Goal: Task Accomplishment & Management: Manage account settings

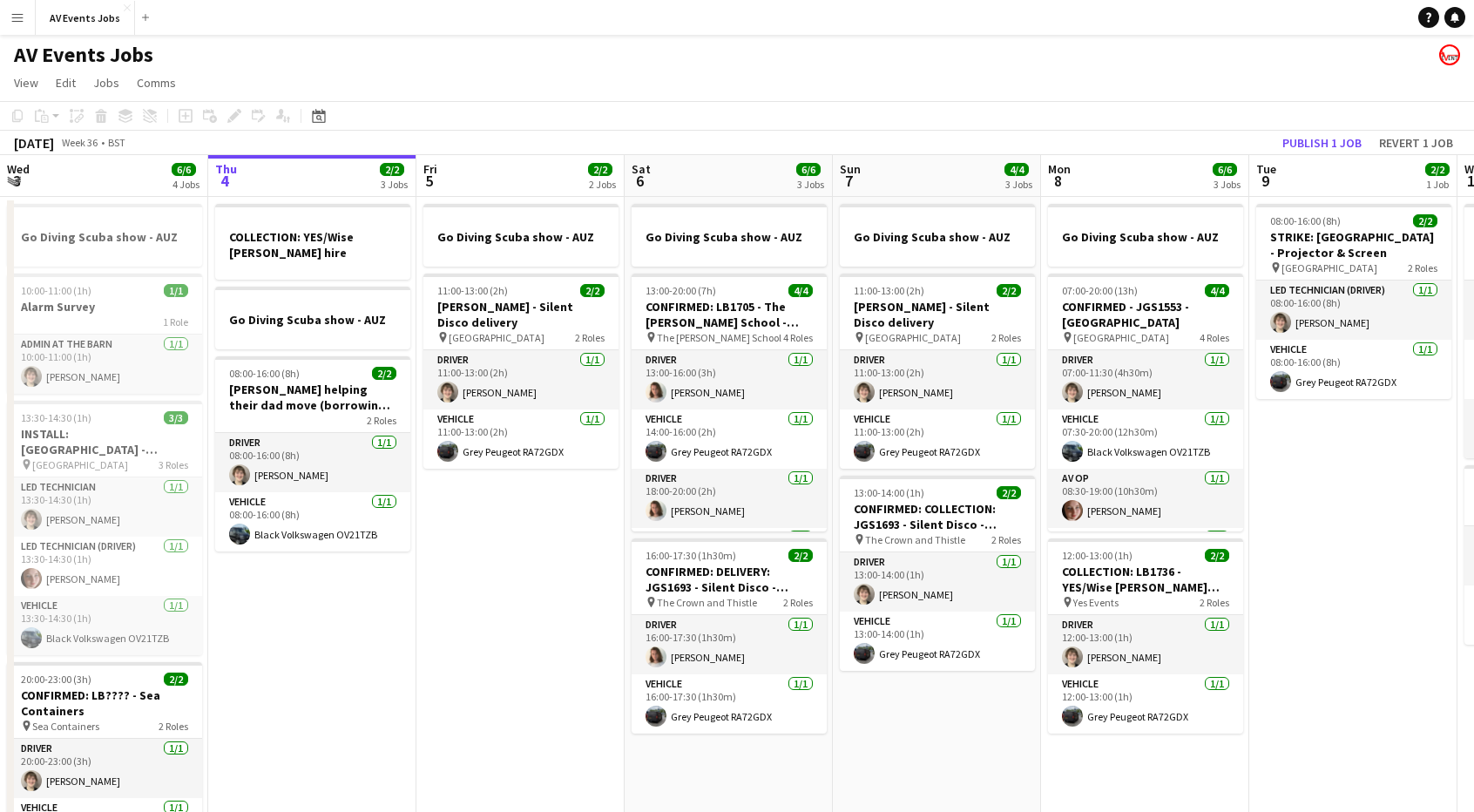
click at [20, 20] on app-icon "Menu" at bounding box center [17, 17] width 14 height 14
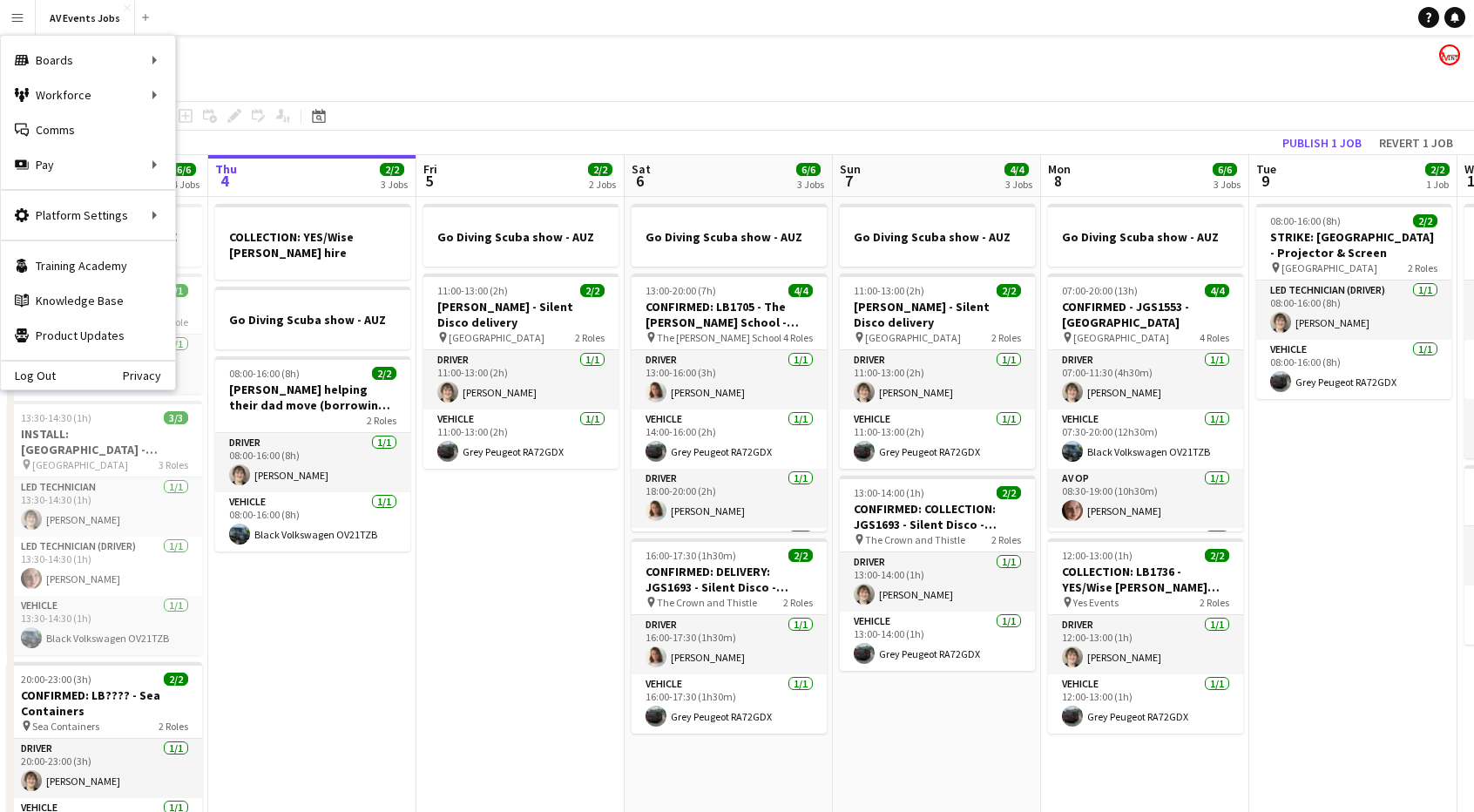
click at [286, 70] on app-page-menu "View Day view expanded Day view collapsed Month view Date picker Jump to [DATE]…" at bounding box center [737, 84] width 1474 height 33
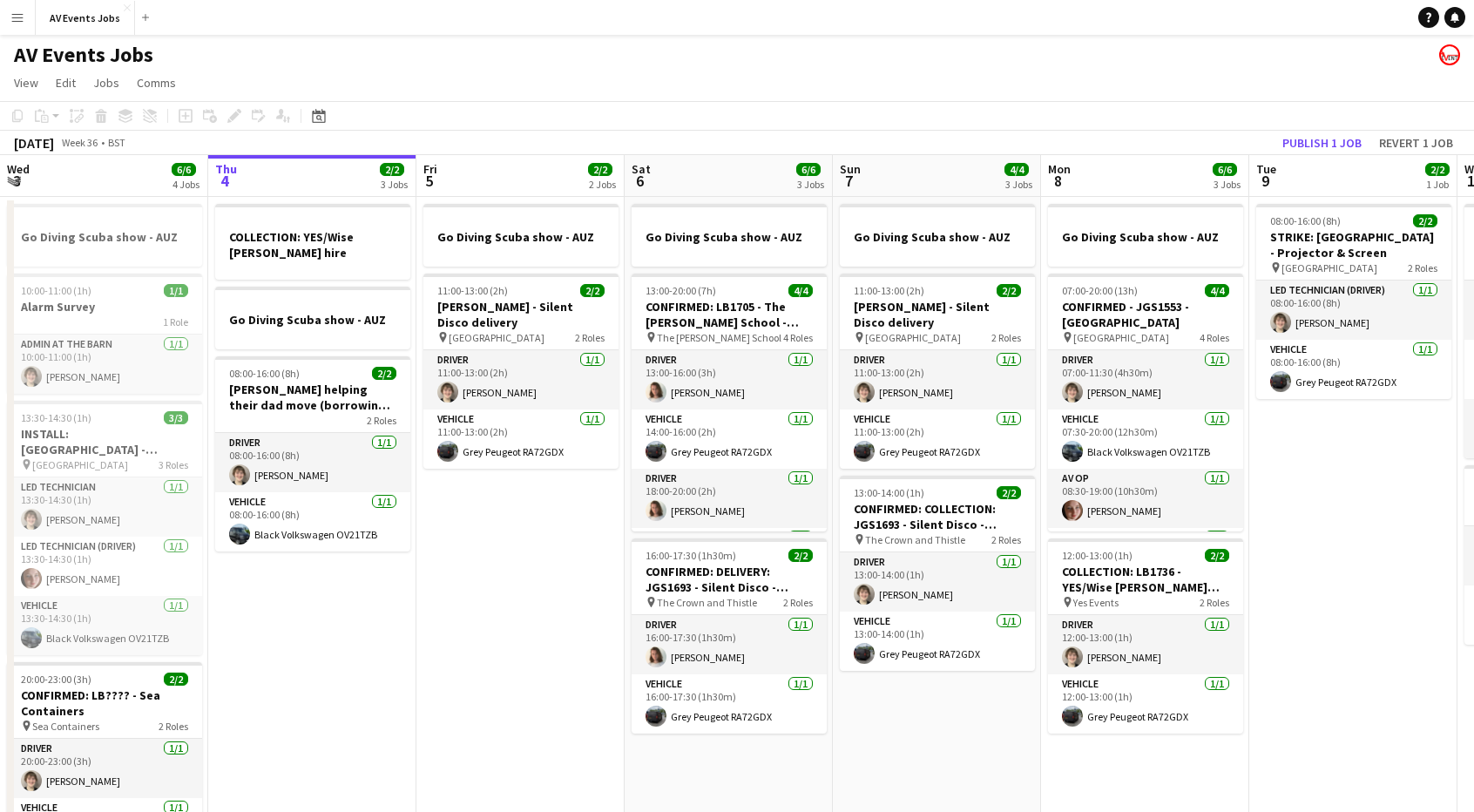
click at [21, 11] on app-icon "Menu" at bounding box center [17, 17] width 14 height 14
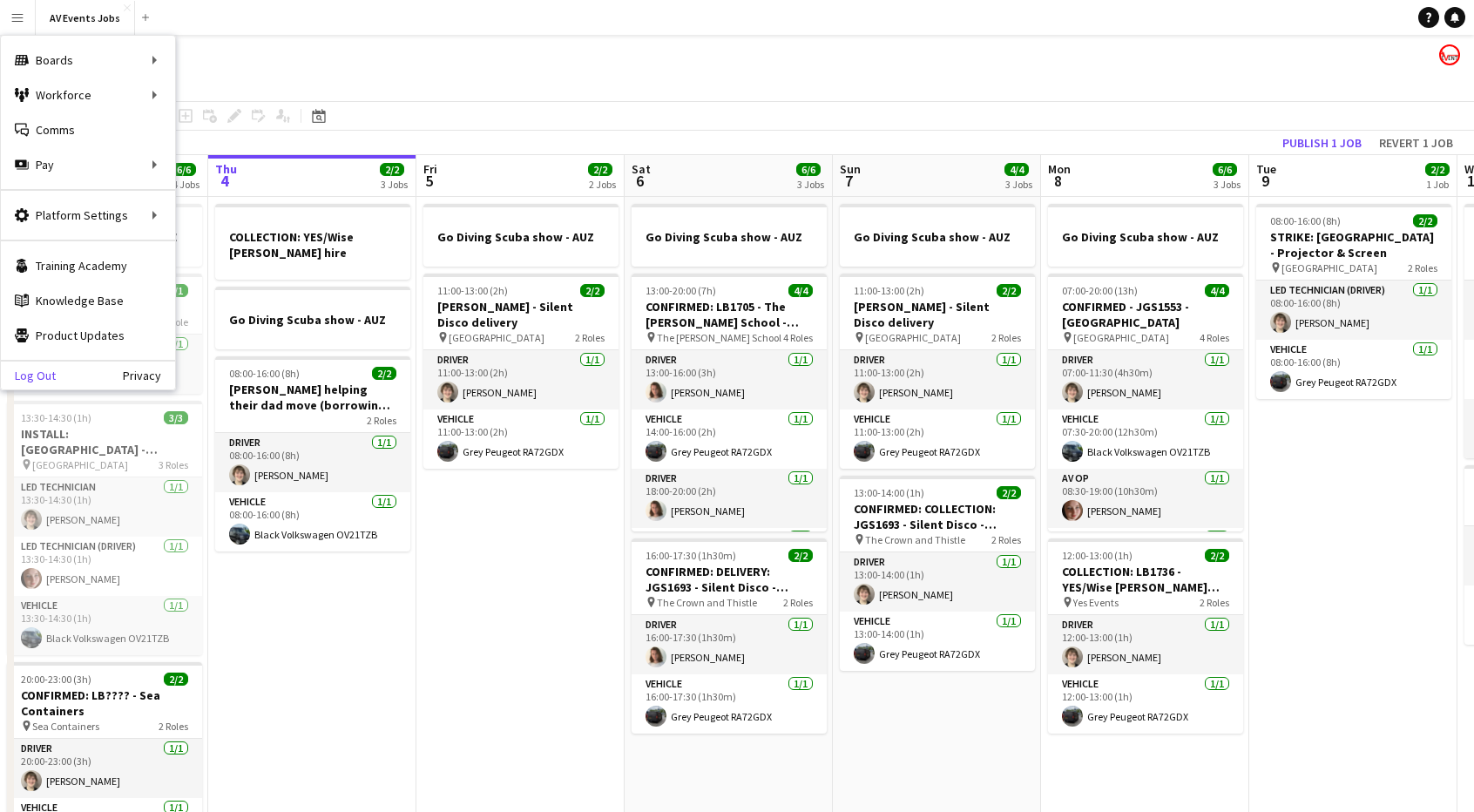
click at [40, 376] on link "Log Out" at bounding box center [28, 375] width 55 height 14
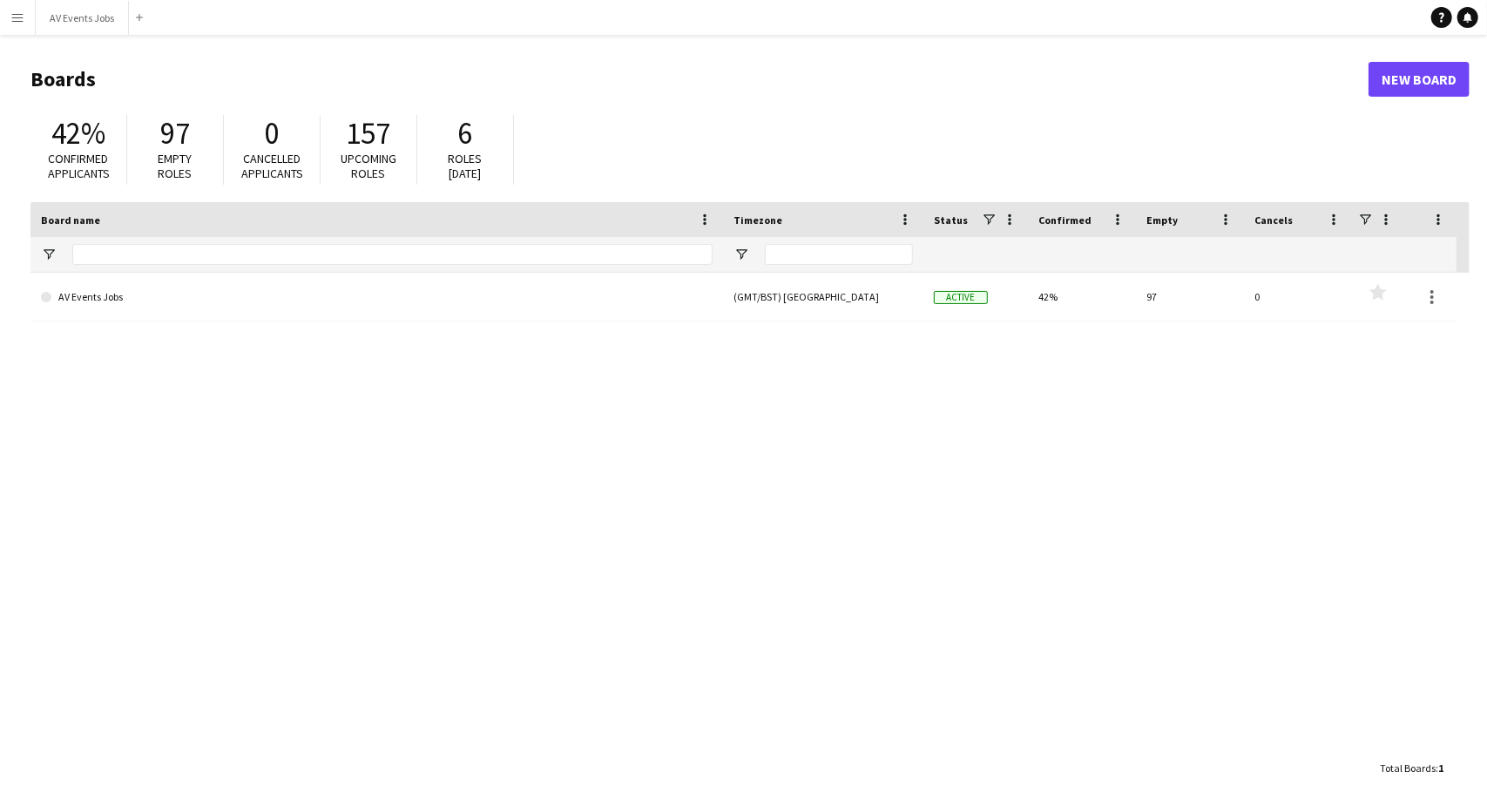
click at [17, 7] on button "Menu" at bounding box center [17, 17] width 35 height 35
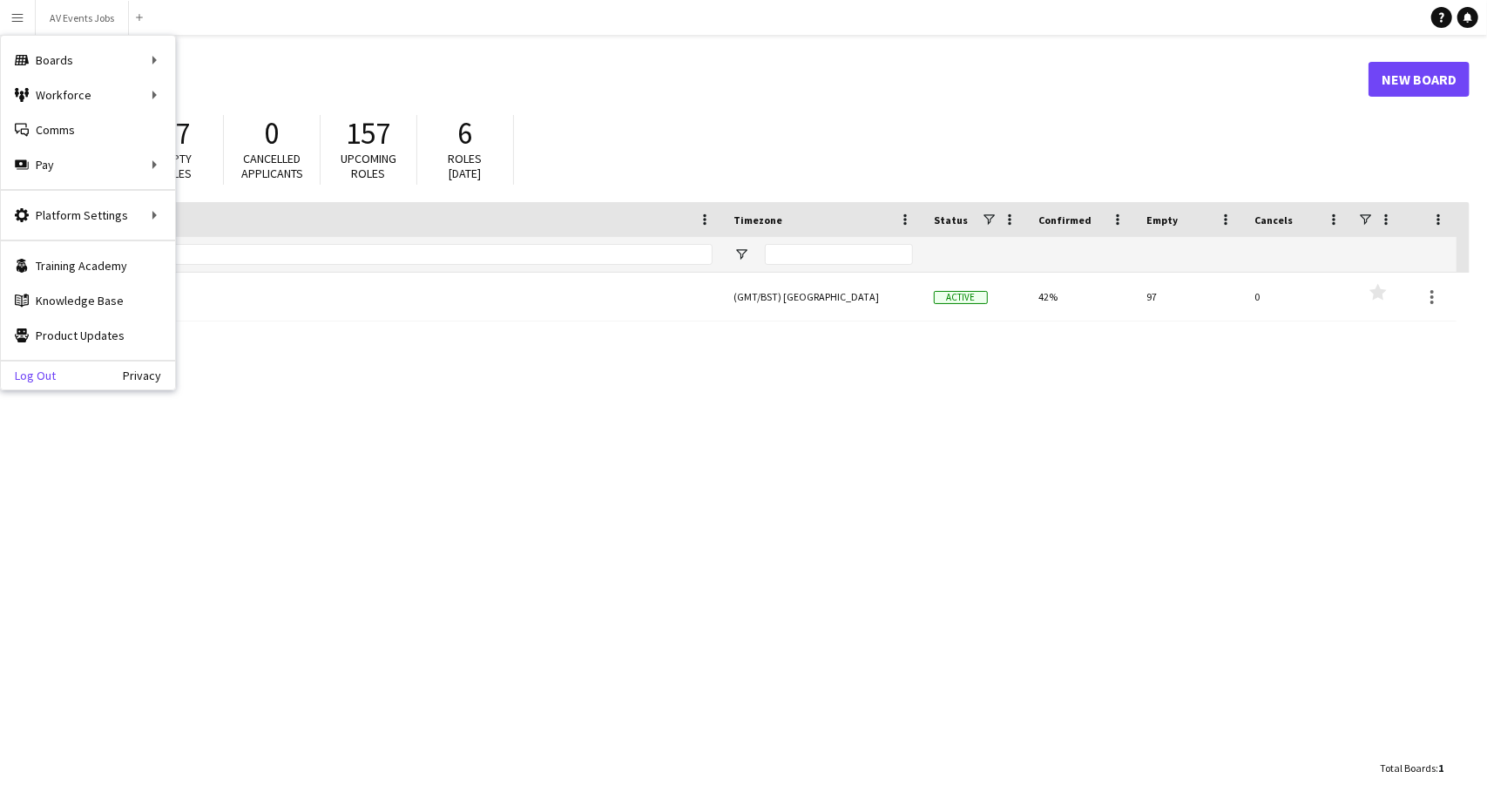
click at [30, 372] on link "Log Out" at bounding box center [28, 375] width 55 height 14
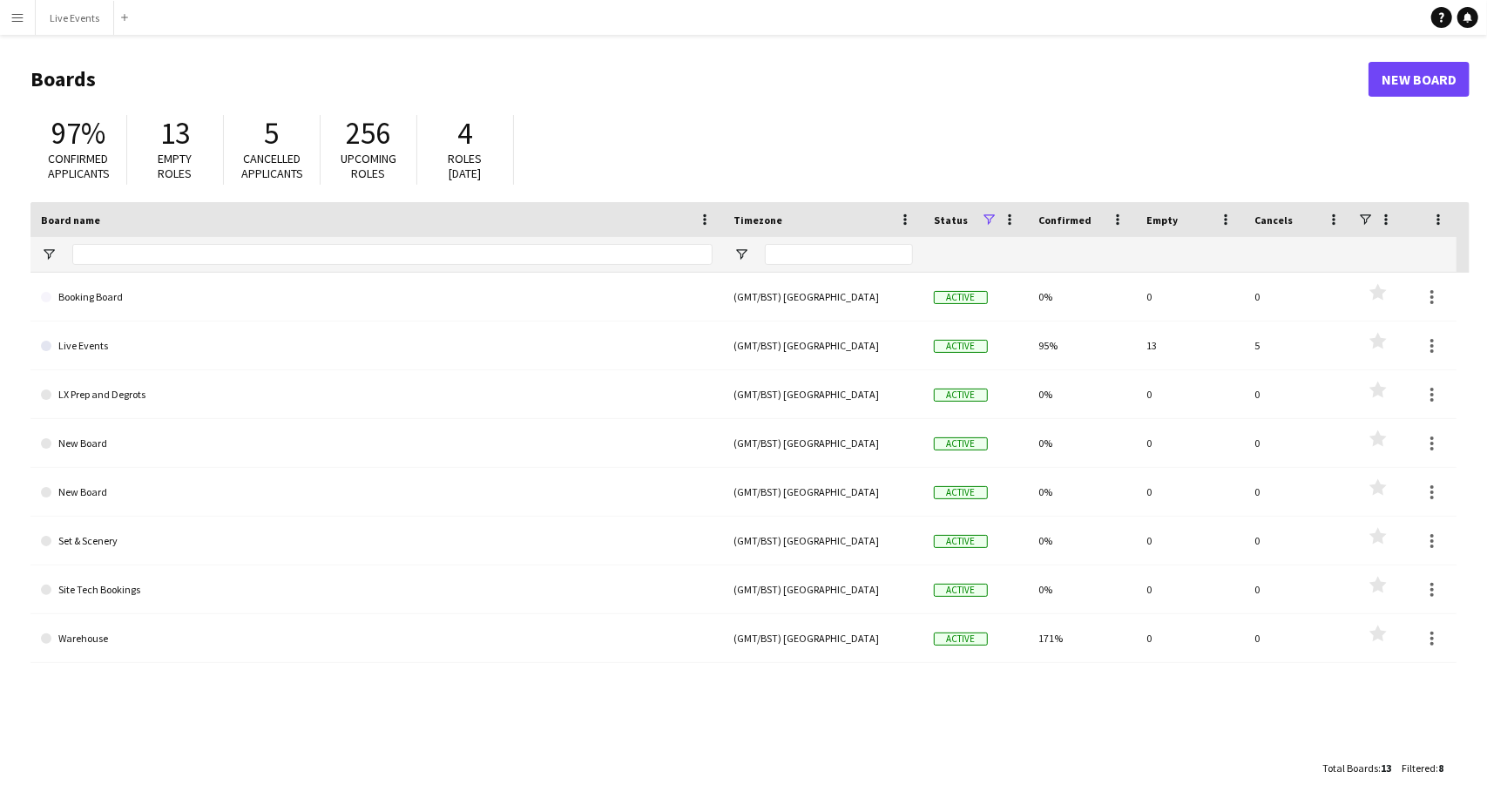
click at [16, 18] on app-icon "Menu" at bounding box center [17, 17] width 14 height 14
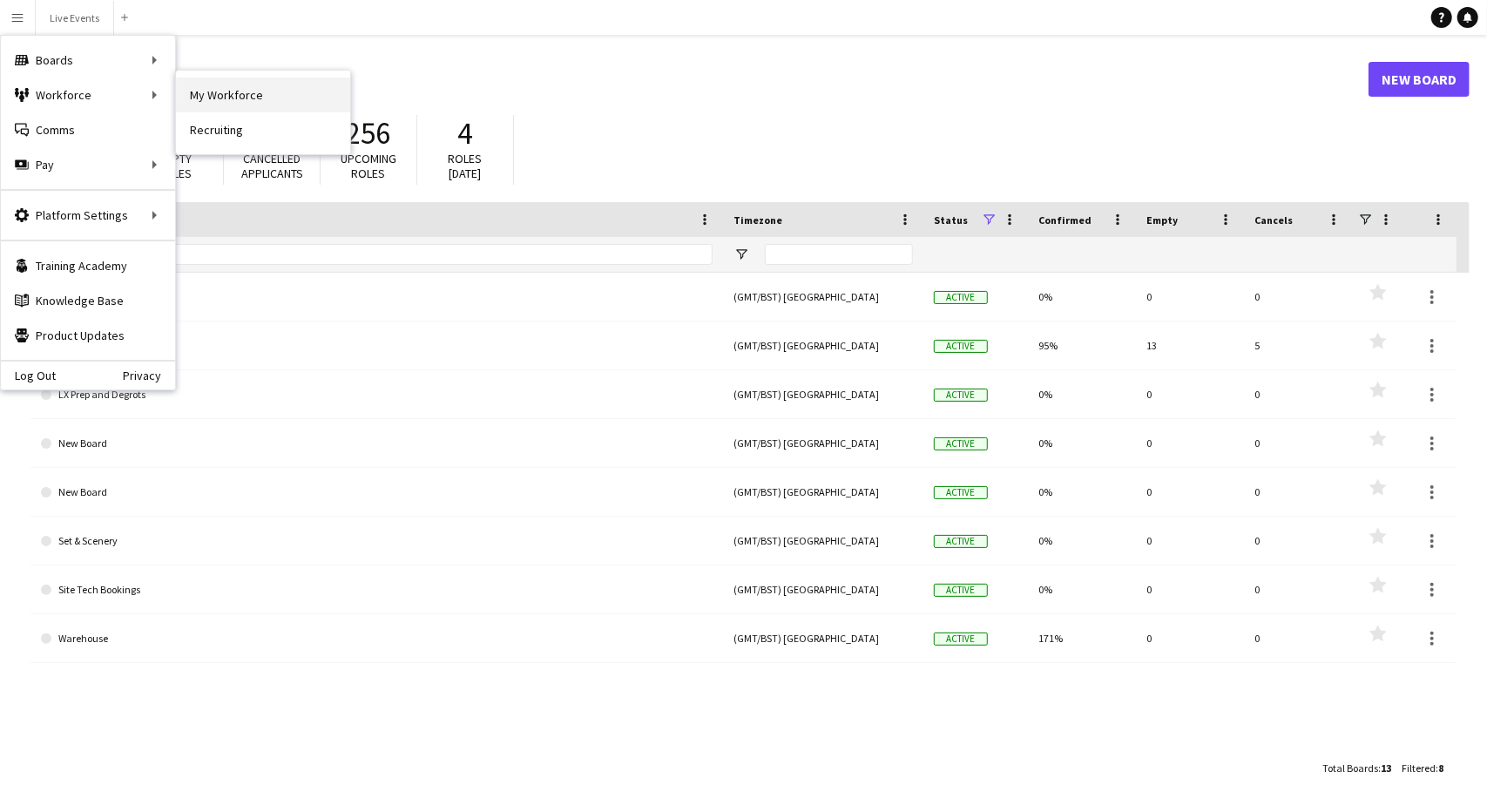
click at [236, 94] on link "My Workforce" at bounding box center [263, 94] width 174 height 35
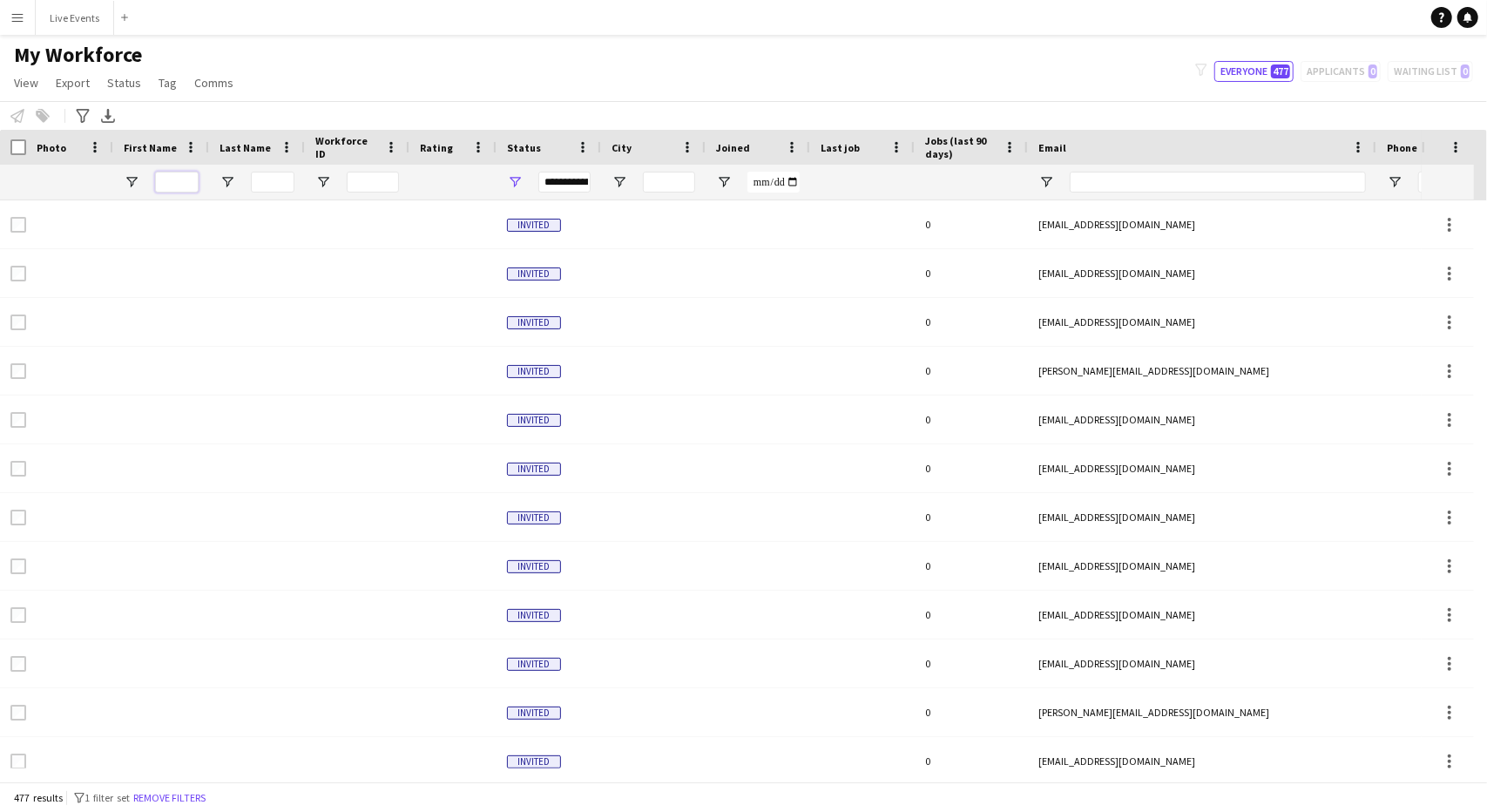
click at [179, 190] on input "First Name Filter Input" at bounding box center [177, 182] width 44 height 21
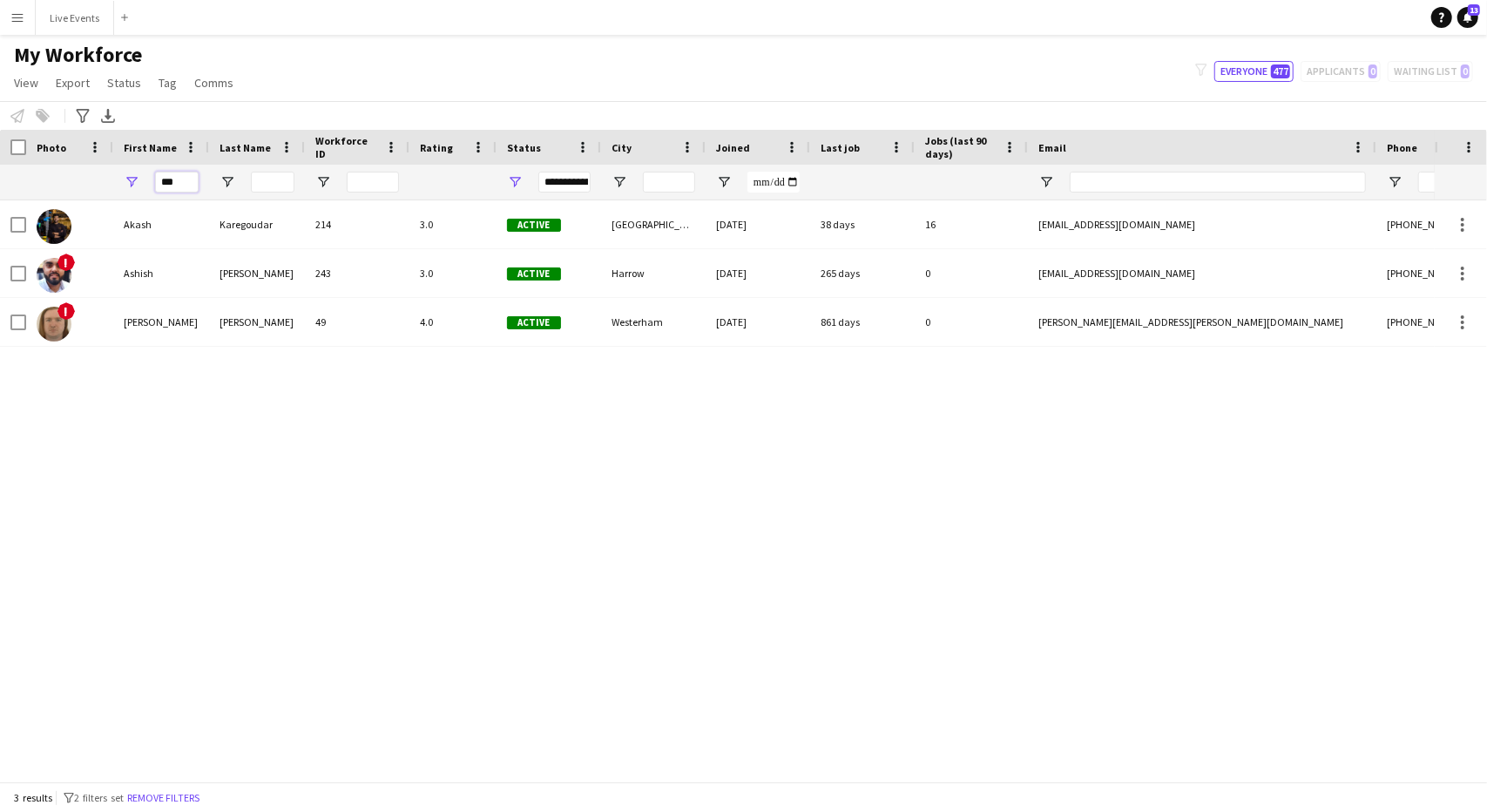
drag, startPoint x: 183, startPoint y: 187, endPoint x: 144, endPoint y: 185, distance: 39.1
click at [144, 185] on div "***" at bounding box center [161, 181] width 96 height 35
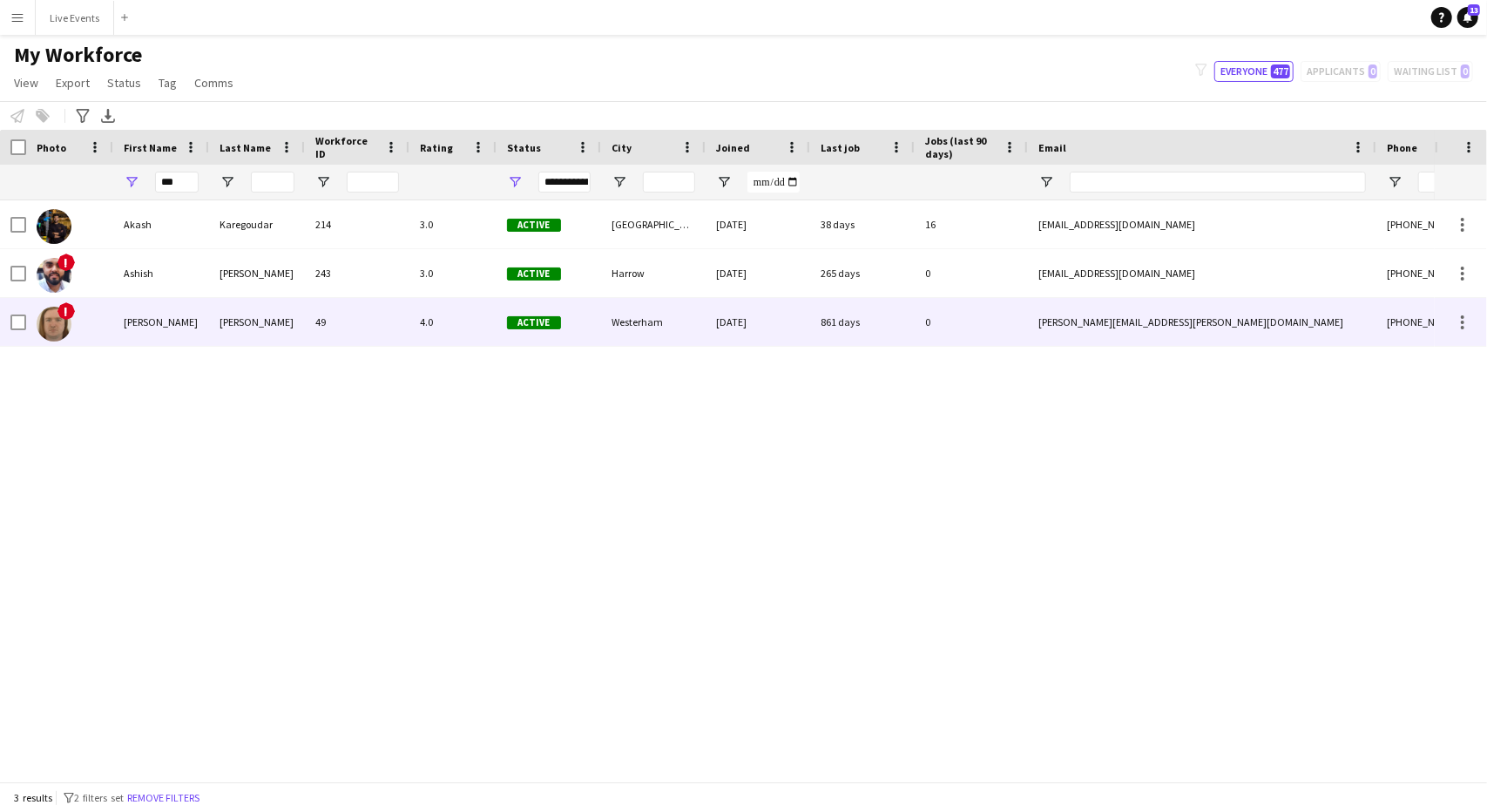
click at [83, 320] on div "!" at bounding box center [69, 321] width 87 height 48
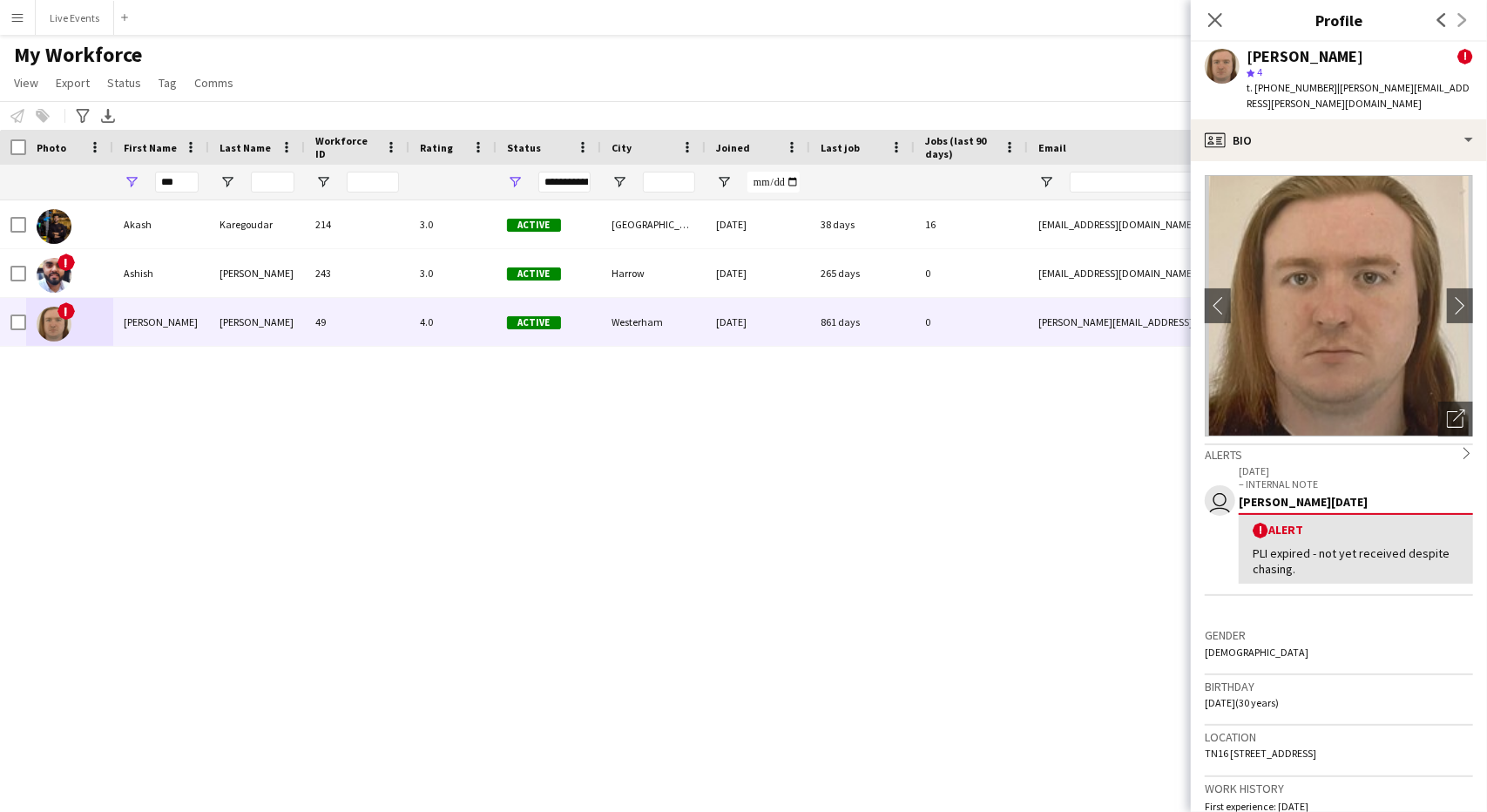
drag, startPoint x: 1345, startPoint y: 572, endPoint x: 1340, endPoint y: 548, distance: 24.5
click at [1341, 551] on div "PLI expired - not yet received despite chasing." at bounding box center [1355, 561] width 207 height 32
click at [1340, 548] on div "PLI expired - not yet received despite chasing." at bounding box center [1355, 561] width 207 height 32
click at [646, 481] on div "Akash Karegoudar 214 3.0 Active London 16-06-2022 38 days 16 akashkaregoudar@gm…" at bounding box center [717, 484] width 1435 height 568
drag, startPoint x: 183, startPoint y: 178, endPoint x: 135, endPoint y: 180, distance: 48.0
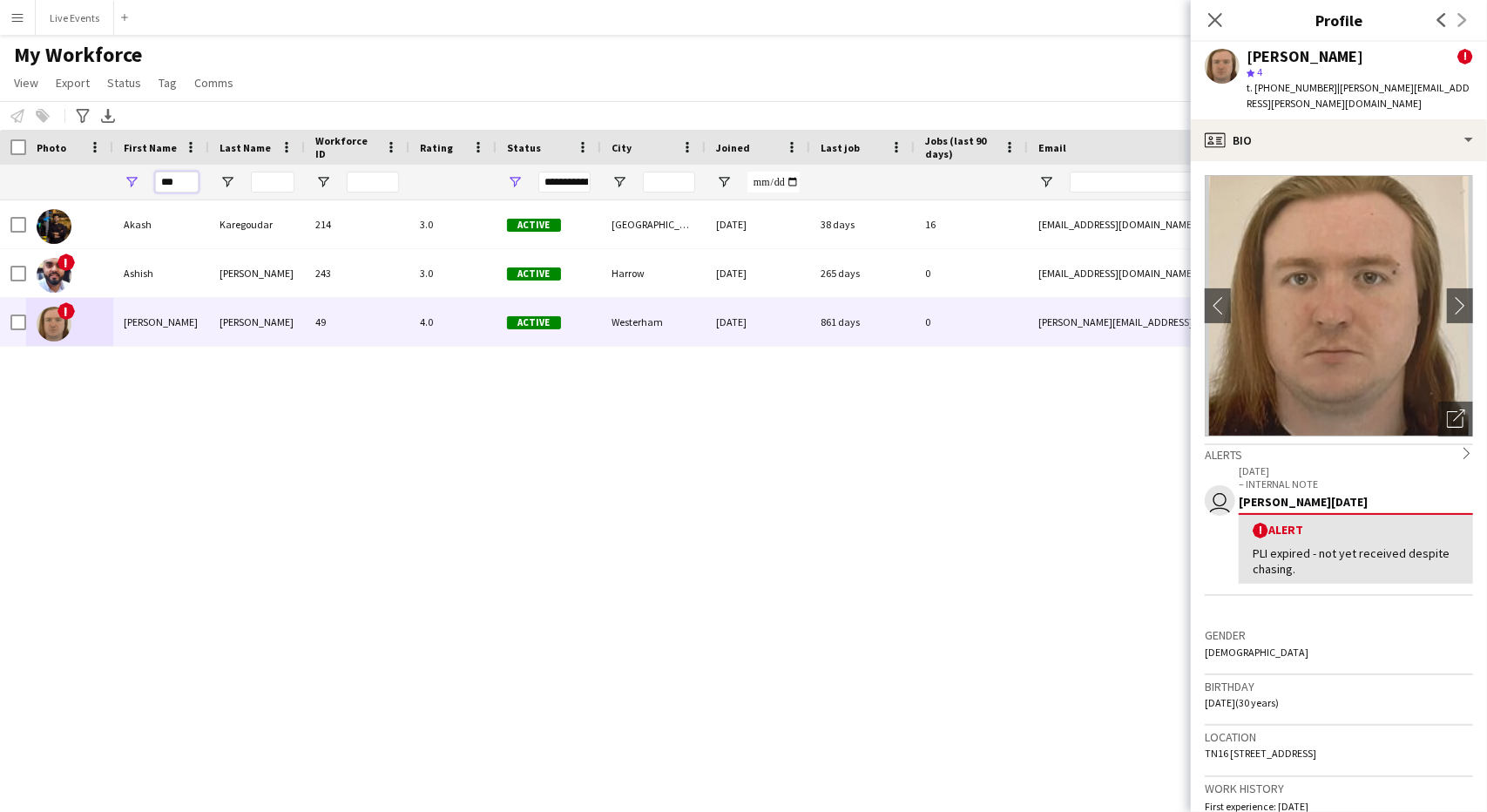
click at [136, 181] on div "***" at bounding box center [161, 181] width 96 height 35
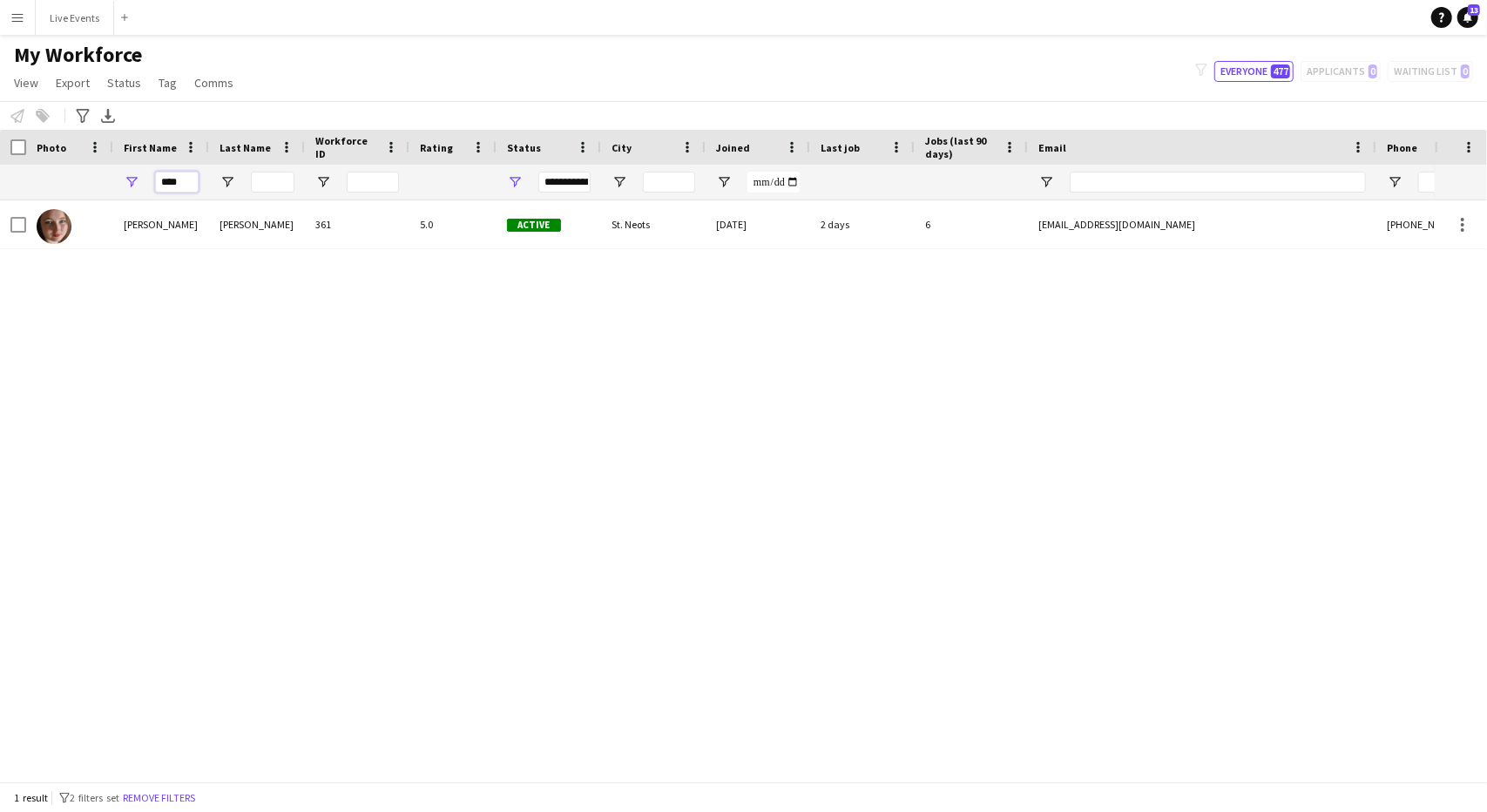
type input "****"
drag, startPoint x: 280, startPoint y: 81, endPoint x: 291, endPoint y: 78, distance: 11.4
click at [283, 79] on div "My Workforce View Views Default view New view Update view Delete view Edit name…" at bounding box center [743, 71] width 1487 height 59
